Goal: Navigation & Orientation: Find specific page/section

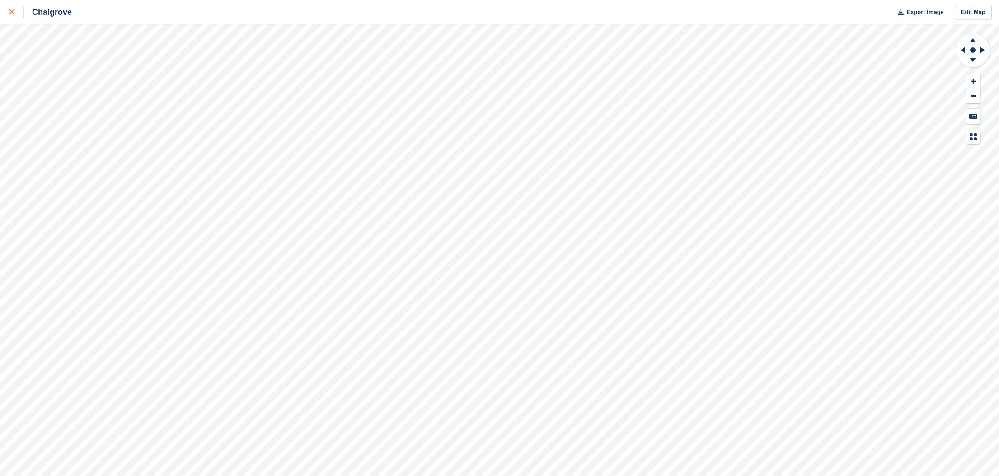
click at [1, 14] on link at bounding box center [12, 12] width 24 height 24
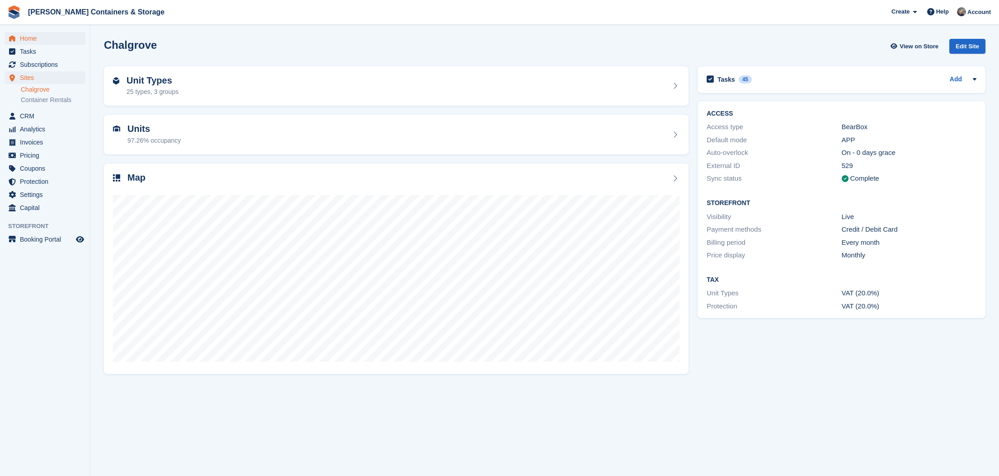
click at [43, 41] on span "Home" at bounding box center [47, 38] width 54 height 13
click at [38, 34] on span "Home" at bounding box center [47, 38] width 54 height 13
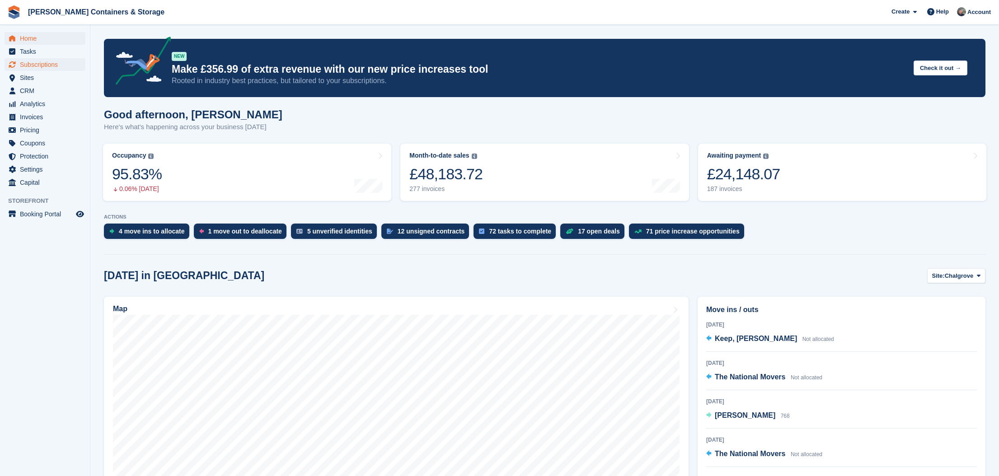
click at [40, 60] on span "Subscriptions" at bounding box center [47, 64] width 54 height 13
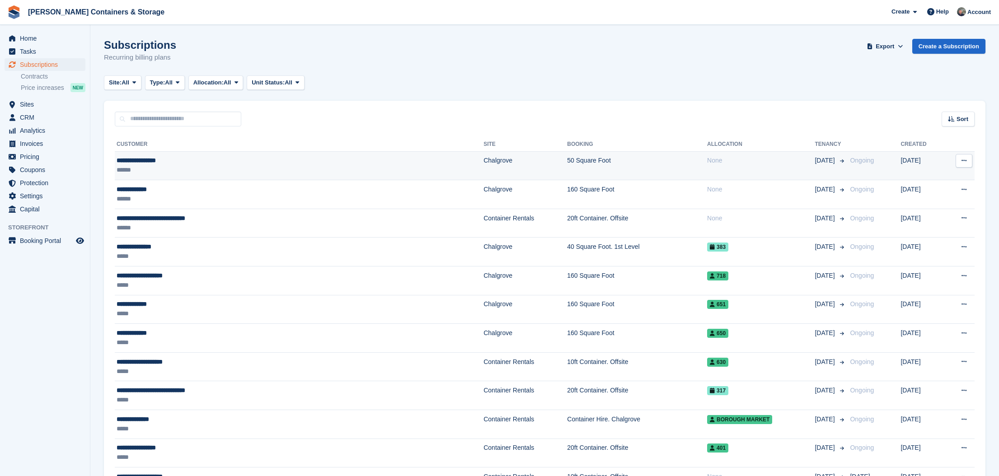
click at [225, 166] on div "******" at bounding box center [227, 169] width 221 height 9
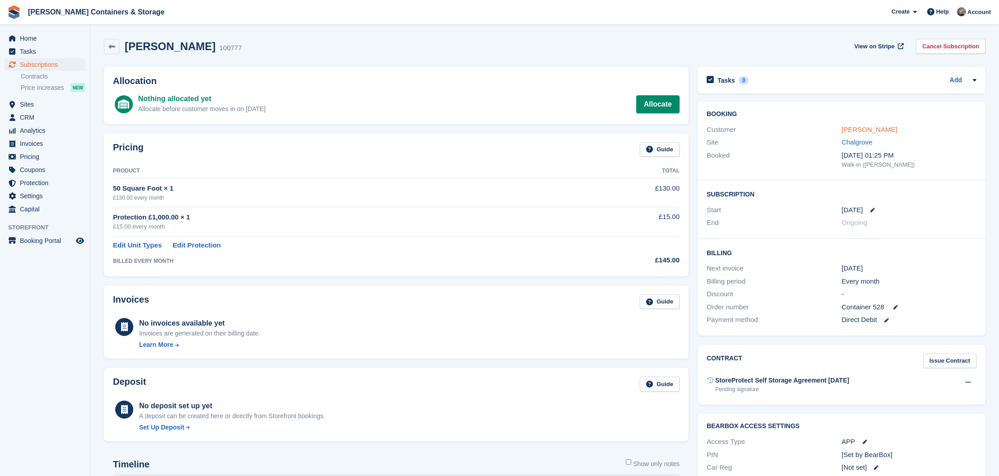
click at [879, 126] on link "[PERSON_NAME]" at bounding box center [870, 130] width 56 height 8
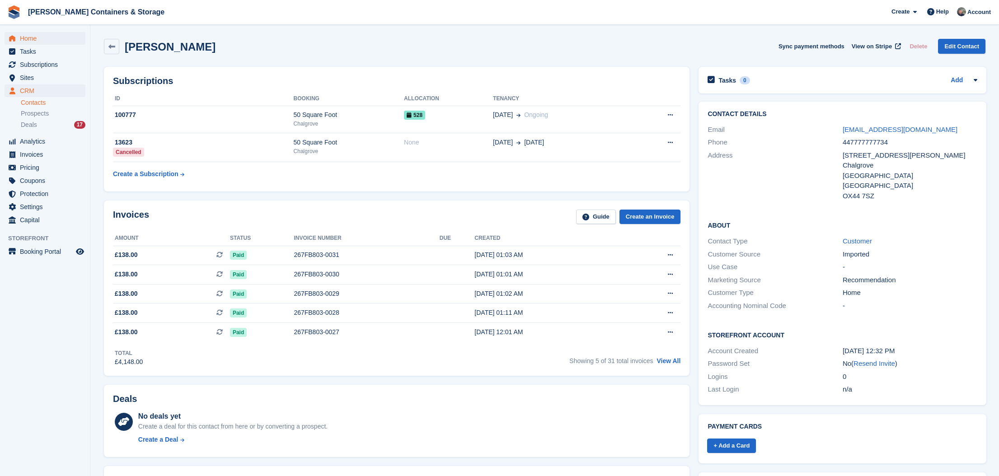
click at [20, 36] on span "Home" at bounding box center [47, 38] width 54 height 13
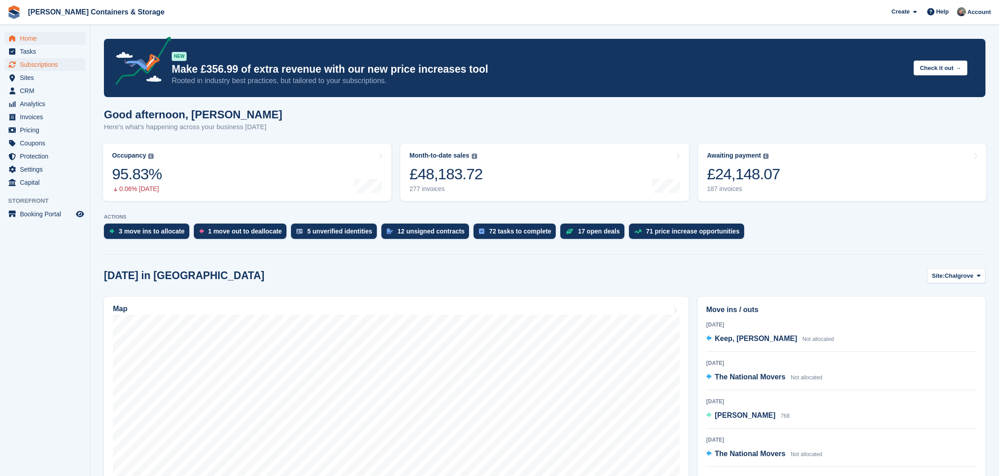
click at [51, 68] on span "Subscriptions" at bounding box center [47, 64] width 54 height 13
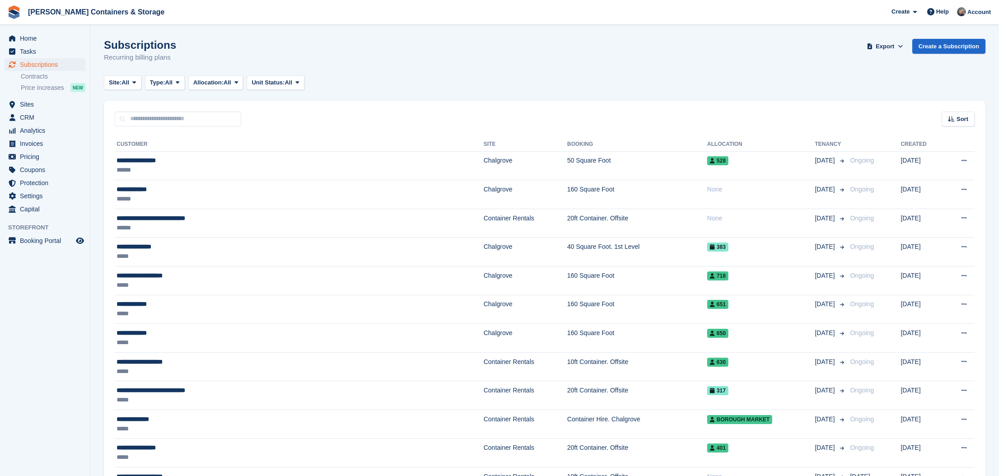
click at [2, 42] on li "Home" at bounding box center [45, 38] width 90 height 13
click at [19, 39] on link "Home" at bounding box center [45, 38] width 81 height 13
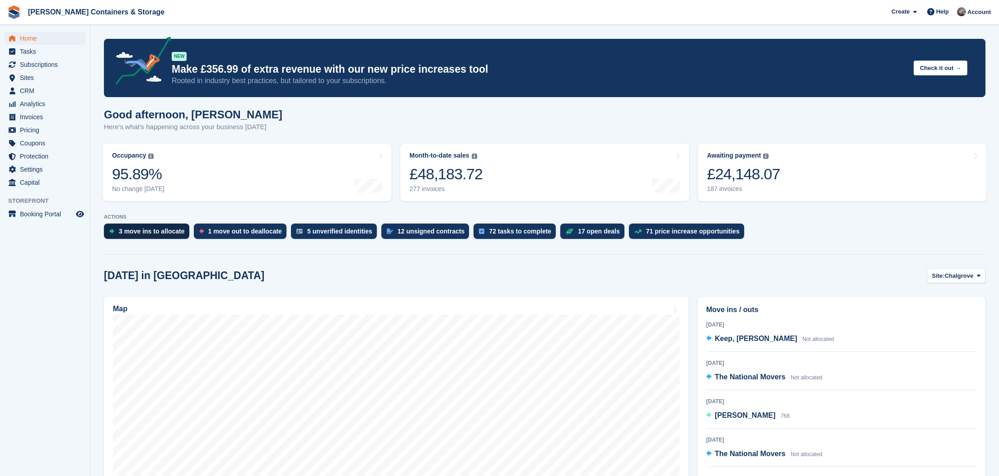
click at [155, 235] on div "3 move ins to allocate" at bounding box center [152, 231] width 66 height 7
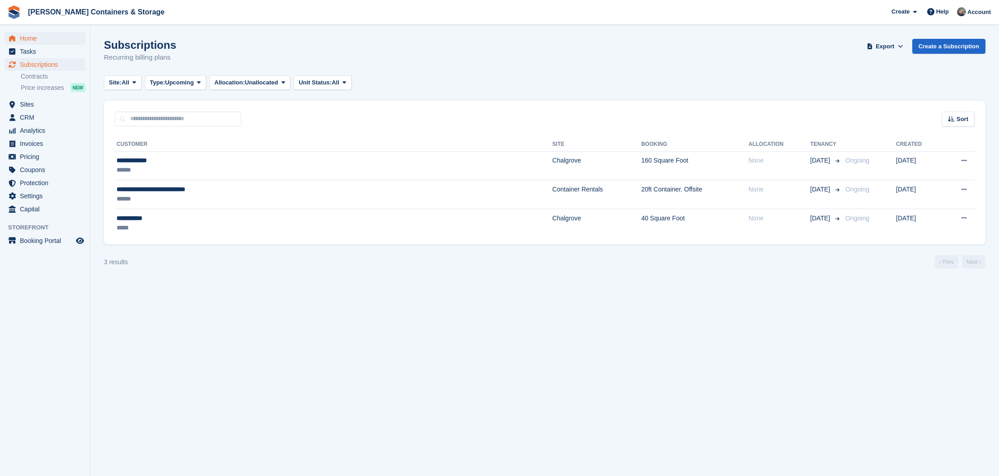
click at [45, 36] on span "Home" at bounding box center [47, 38] width 54 height 13
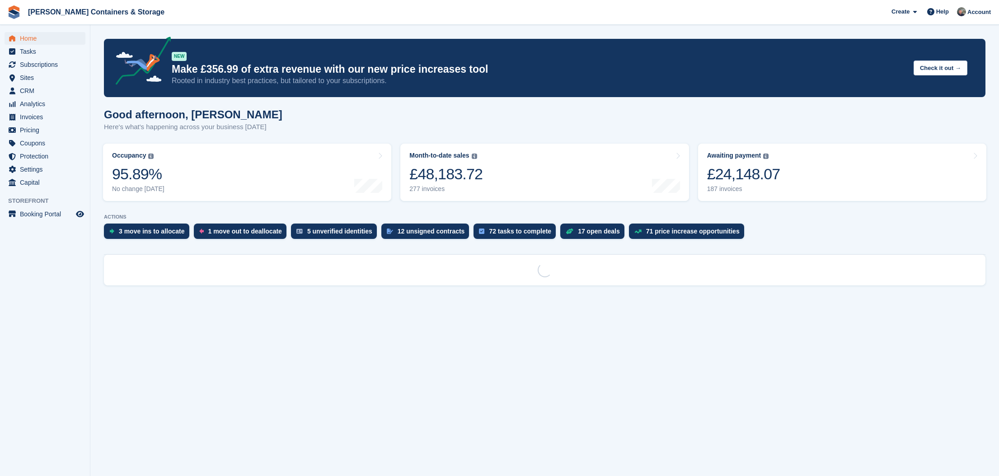
scroll to position [0, 0]
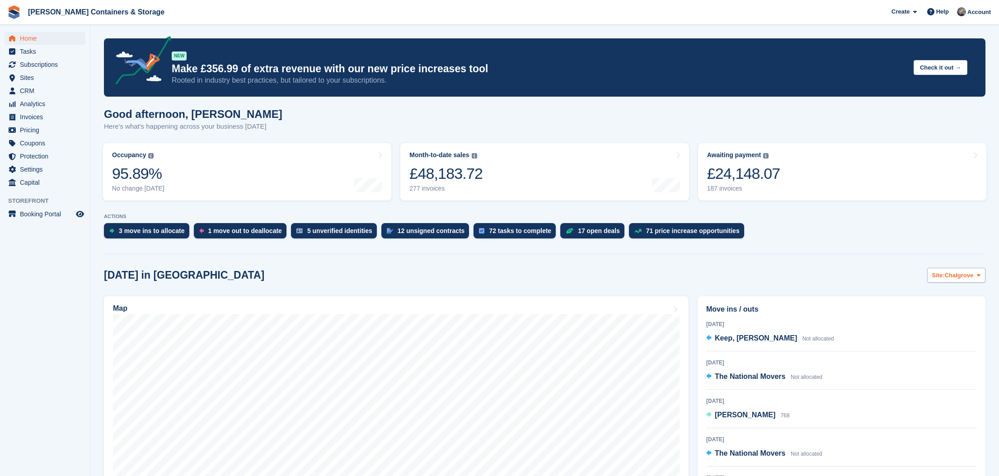
click at [947, 275] on span "Chalgrove" at bounding box center [959, 275] width 29 height 9
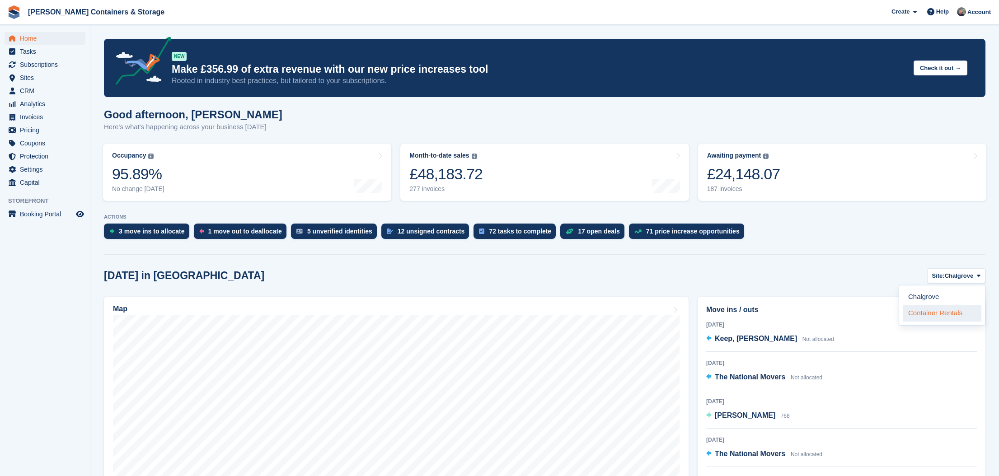
click at [948, 317] on link "Container Rentals" at bounding box center [942, 313] width 79 height 16
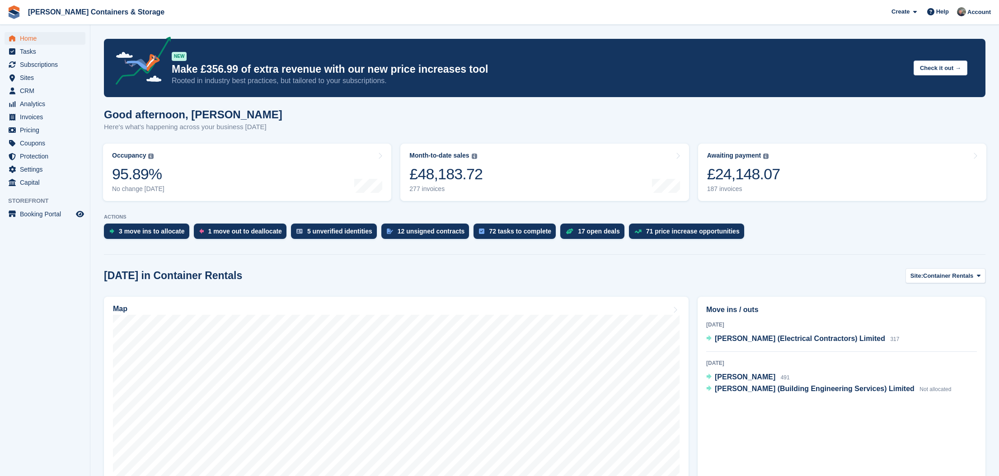
drag, startPoint x: 44, startPoint y: 33, endPoint x: 152, endPoint y: 19, distance: 108.5
click at [45, 33] on span "Home" at bounding box center [47, 38] width 54 height 13
